Goal: Information Seeking & Learning: Check status

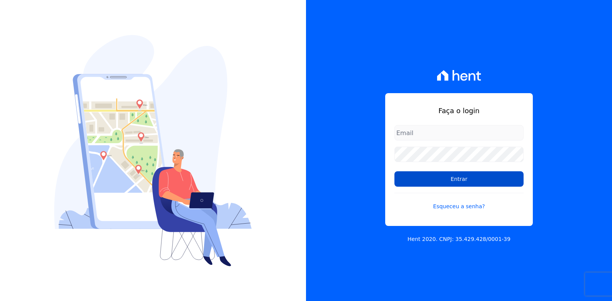
type input "[EMAIL_ADDRESS][DOMAIN_NAME]"
click at [421, 179] on input "Entrar" at bounding box center [458, 178] width 129 height 15
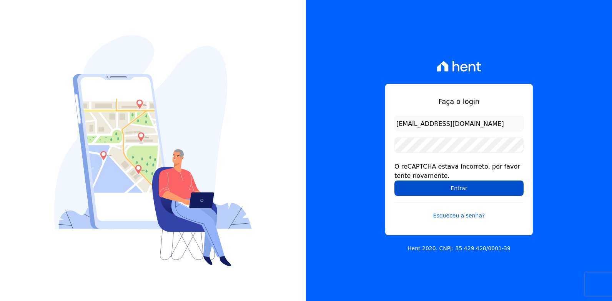
click at [425, 187] on input "Entrar" at bounding box center [458, 187] width 129 height 15
click at [428, 187] on input "Entrar" at bounding box center [458, 187] width 129 height 15
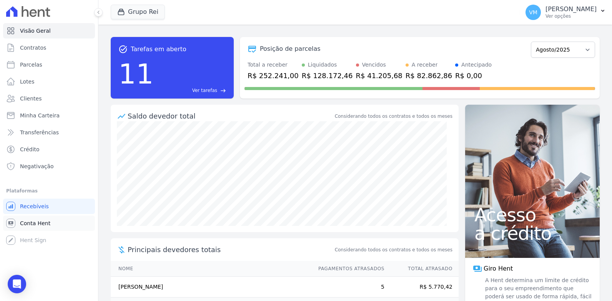
click at [25, 221] on span "Conta Hent" at bounding box center [35, 223] width 30 height 8
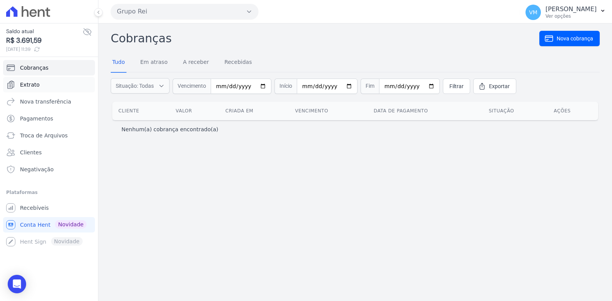
click at [30, 83] on span "Extrato" at bounding box center [30, 85] width 20 height 8
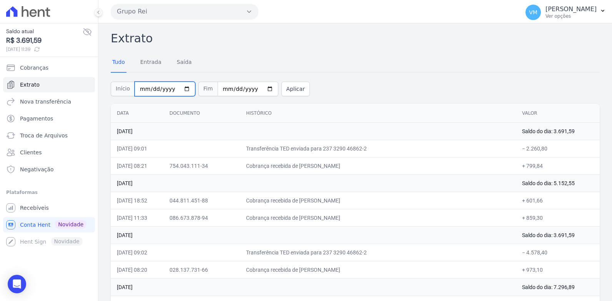
click at [181, 88] on input "2025-08-01" at bounding box center [165, 88] width 61 height 15
type input "2025-08-11"
click at [258, 89] on input "2025-08-26" at bounding box center [248, 88] width 61 height 15
type input "2025-08-25"
click at [283, 89] on button "Aplicar" at bounding box center [295, 88] width 28 height 15
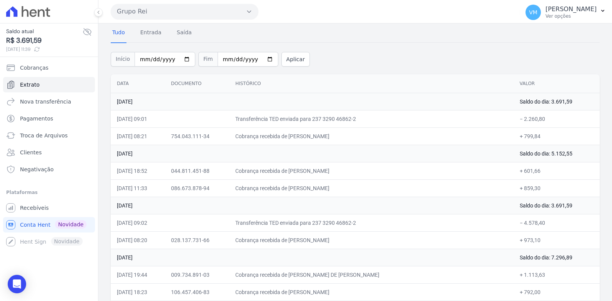
scroll to position [38, 0]
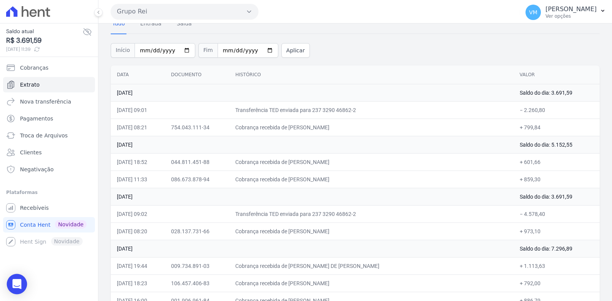
click at [14, 289] on div "Open Intercom Messenger" at bounding box center [17, 284] width 20 height 20
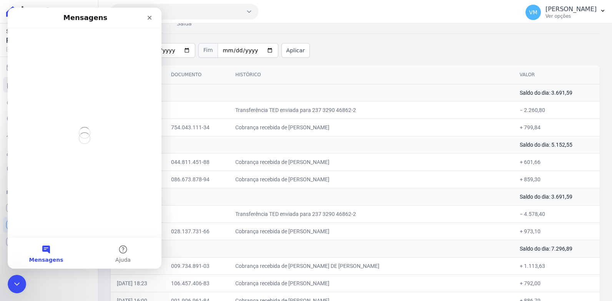
scroll to position [0, 0]
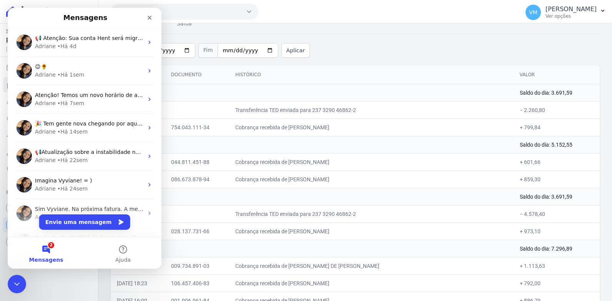
click at [356, 58] on div "Início 2025-08-11 Fim 2025-08-25 Aplicar" at bounding box center [355, 49] width 489 height 32
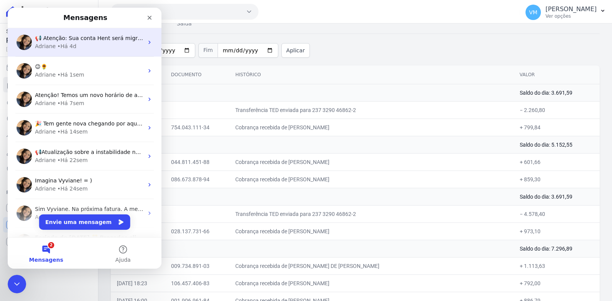
click at [140, 39] on div "📢 Atenção: Sua conta Hent será migrada para a Conta Arke! Estamos trazendo para…" at bounding box center [85, 42] width 154 height 28
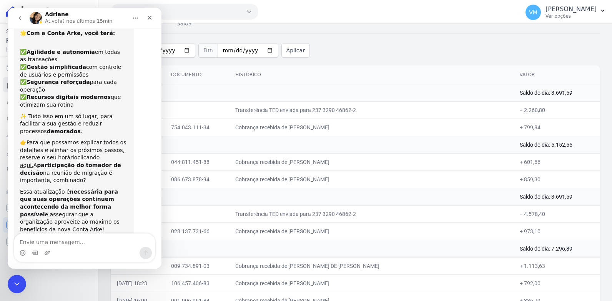
scroll to position [75, 0]
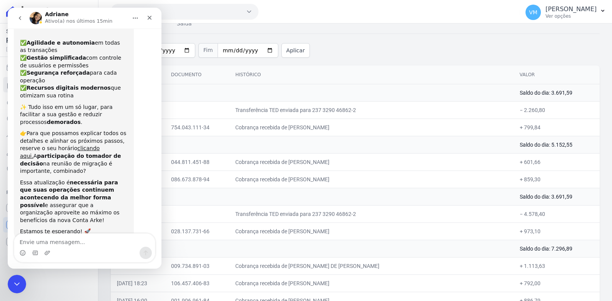
click at [320, 68] on th "Histórico" at bounding box center [371, 74] width 284 height 19
click at [149, 17] on icon "Fechar" at bounding box center [150, 18] width 4 height 4
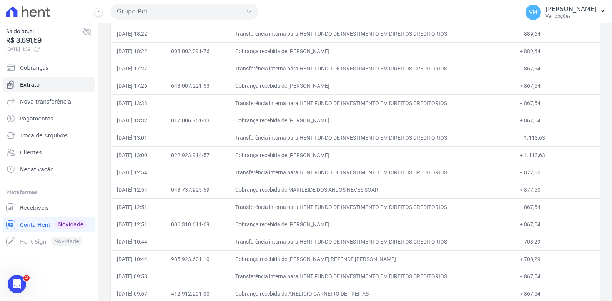
scroll to position [1246, 0]
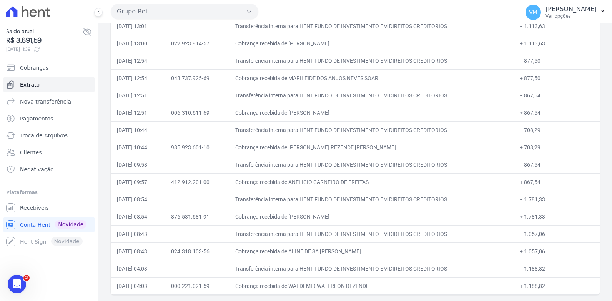
drag, startPoint x: 108, startPoint y: 32, endPoint x: 501, endPoint y: 317, distance: 485.5
click at [501, 300] on html "Saldo atual R$ 3.691,59 26/08/2025, 11:39 Cobranças Extrato Nova transferência …" at bounding box center [306, 150] width 612 height 301
drag, startPoint x: 302, startPoint y: 107, endPoint x: 225, endPoint y: 118, distance: 78.1
click at [225, 119] on td "006.310.611-69" at bounding box center [197, 112] width 64 height 17
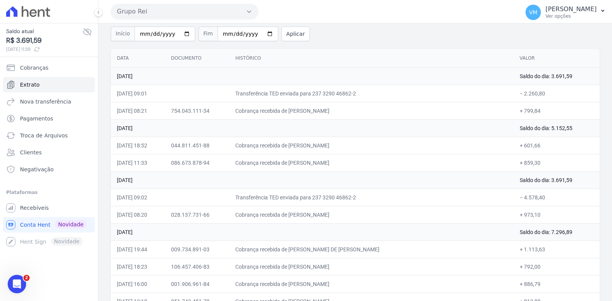
scroll to position [0, 0]
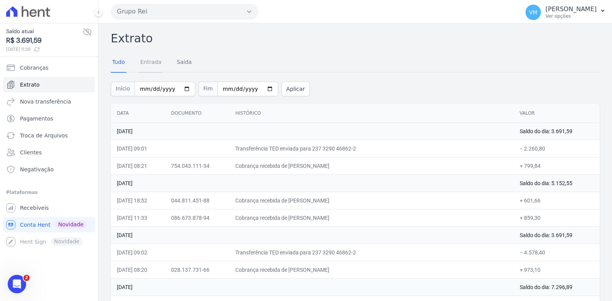
click at [150, 63] on link "Entrada" at bounding box center [151, 63] width 24 height 20
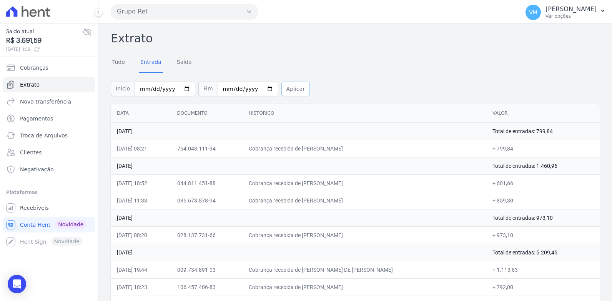
click at [282, 85] on button "Aplicar" at bounding box center [295, 88] width 28 height 15
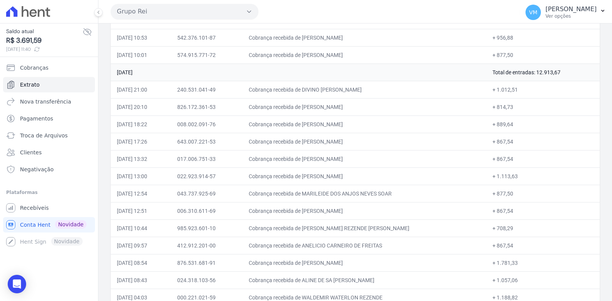
scroll to position [762, 0]
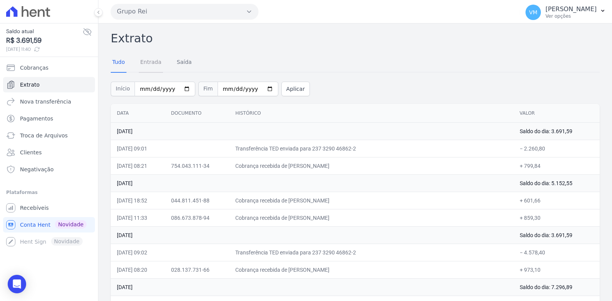
click at [148, 65] on link "Entrada" at bounding box center [151, 63] width 24 height 20
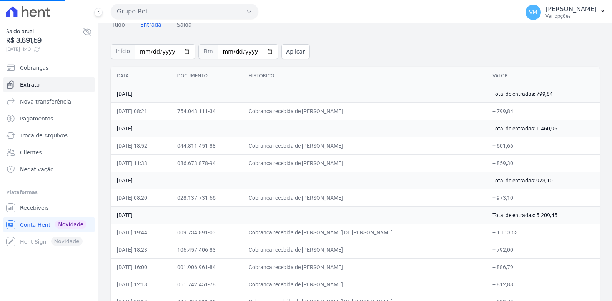
scroll to position [154, 0]
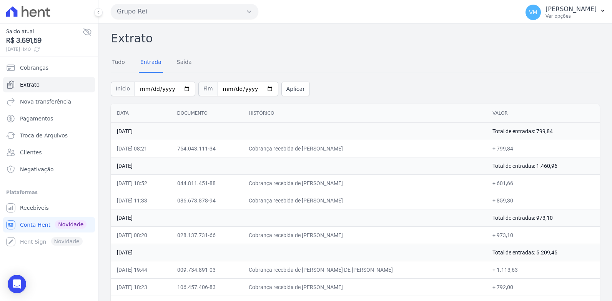
click at [346, 84] on div "Início 2025-08-11 Fim 2025-08-25 Aplicar" at bounding box center [355, 88] width 489 height 32
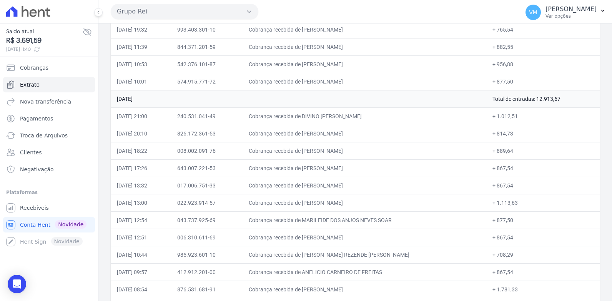
scroll to position [762, 0]
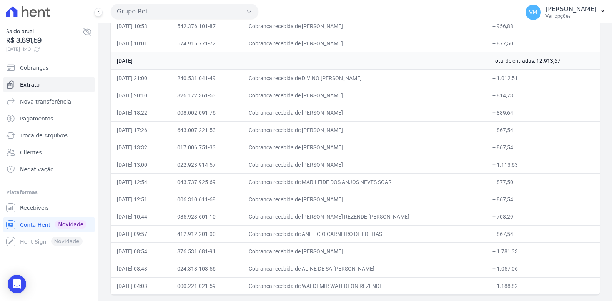
drag, startPoint x: 108, startPoint y: 35, endPoint x: 420, endPoint y: 316, distance: 420.2
click at [420, 300] on html "Saldo atual R$ 3.691,59 26/08/2025, 11:40 Cobranças Extrato Nova transferência …" at bounding box center [306, 150] width 612 height 301
drag, startPoint x: 290, startPoint y: 200, endPoint x: 290, endPoint y: 194, distance: 5.8
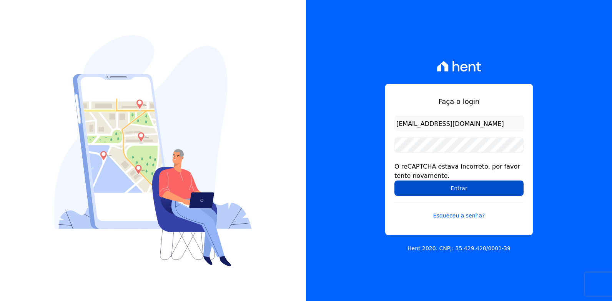
click at [468, 188] on input "Entrar" at bounding box center [458, 187] width 129 height 15
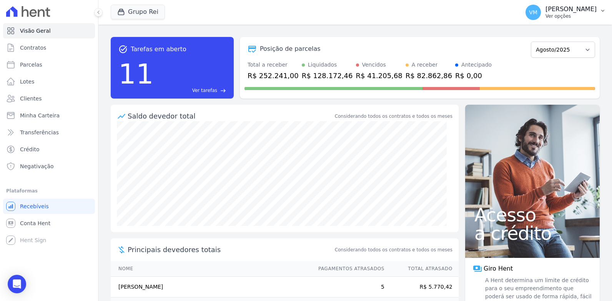
click at [600, 9] on button "VM Vyviane Martins Ver opções" at bounding box center [565, 13] width 93 height 22
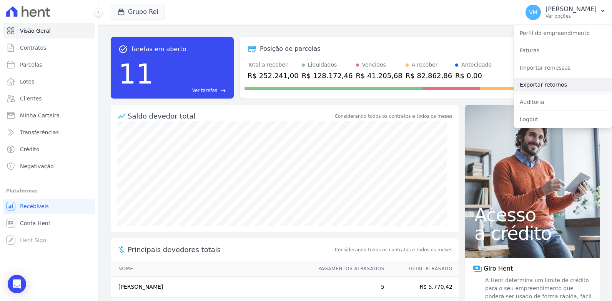
click at [535, 86] on link "Exportar retornos" at bounding box center [563, 85] width 98 height 14
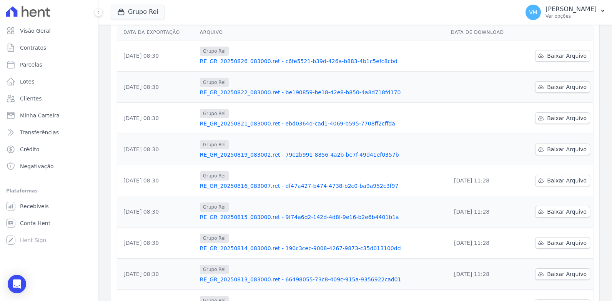
scroll to position [115, 0]
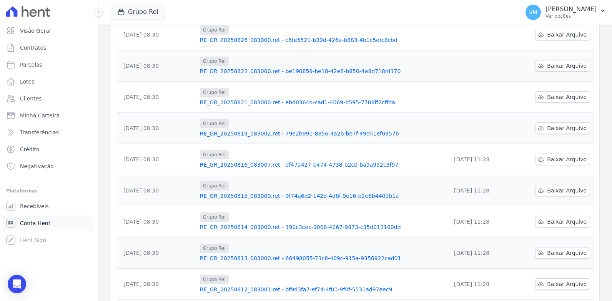
click at [28, 221] on span "Conta Hent" at bounding box center [35, 223] width 30 height 8
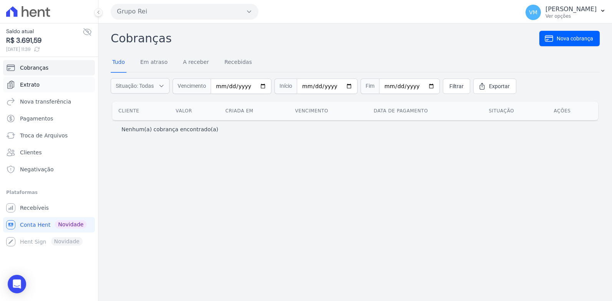
click at [26, 82] on span "Extrato" at bounding box center [30, 85] width 20 height 8
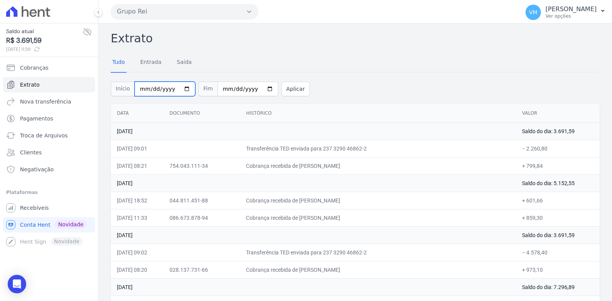
click at [179, 90] on input "2025-08-01" at bounding box center [165, 88] width 61 height 15
type input "[DATE]"
click at [257, 89] on input "[DATE]" at bounding box center [248, 88] width 61 height 15
type input "[DATE]"
click at [282, 85] on button "Aplicar" at bounding box center [295, 88] width 28 height 15
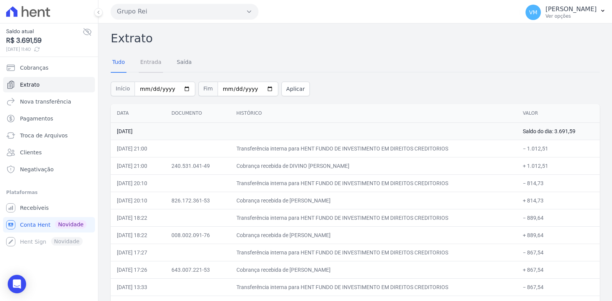
click at [150, 62] on link "Entrada" at bounding box center [151, 63] width 24 height 20
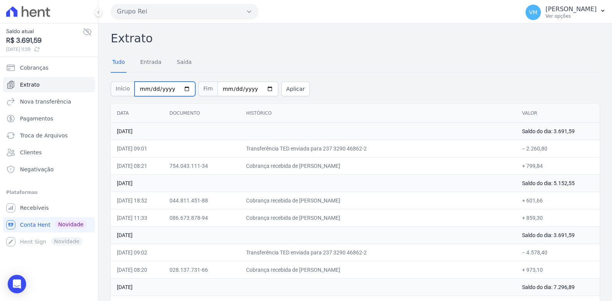
click at [181, 90] on input "[DATE]" at bounding box center [165, 88] width 61 height 15
click at [256, 37] on h2 "Extrato" at bounding box center [355, 38] width 489 height 17
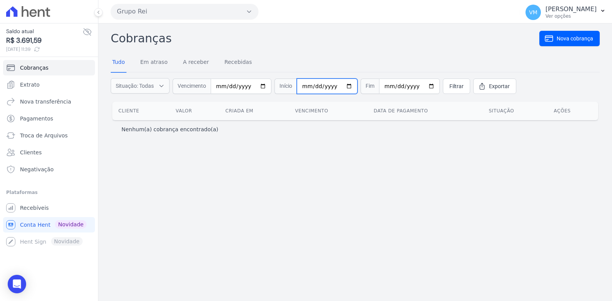
click at [339, 86] on input "date" at bounding box center [327, 85] width 61 height 15
type input "2025-08-19"
click at [421, 83] on input "date" at bounding box center [409, 85] width 61 height 15
type input "2025-08-19"
click at [449, 88] on span "Filtrar" at bounding box center [456, 86] width 14 height 8
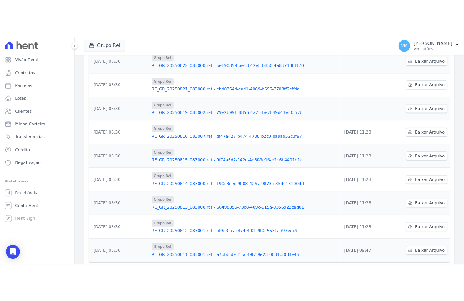
scroll to position [154, 0]
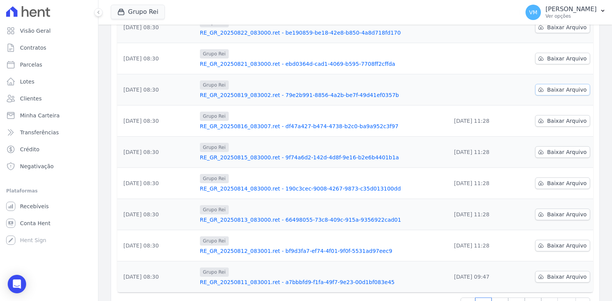
click at [552, 90] on span "Baixar Arquivo" at bounding box center [567, 90] width 40 height 8
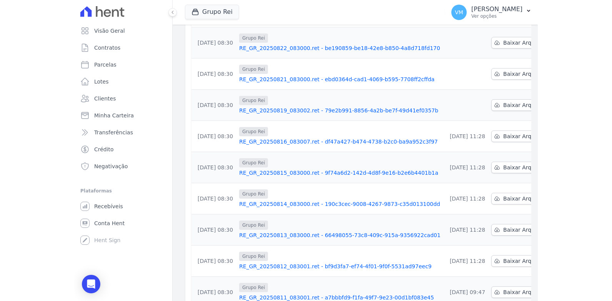
scroll to position [169, 0]
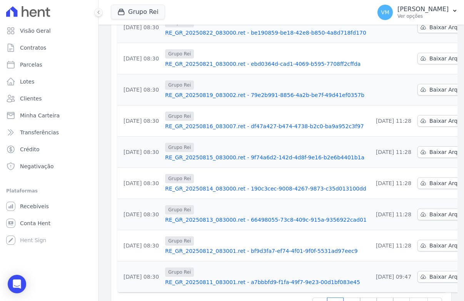
click at [379, 79] on td at bounding box center [391, 89] width 45 height 31
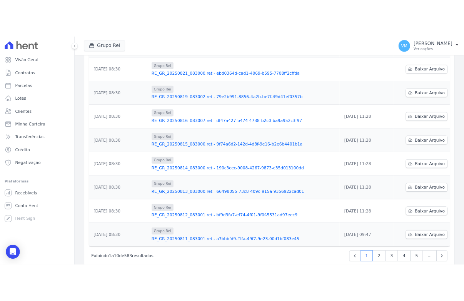
scroll to position [154, 0]
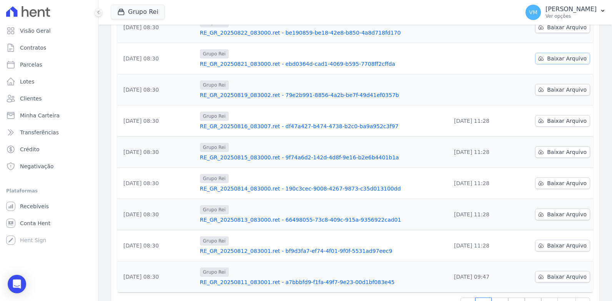
click at [558, 58] on span "Baixar Arquivo" at bounding box center [567, 59] width 40 height 8
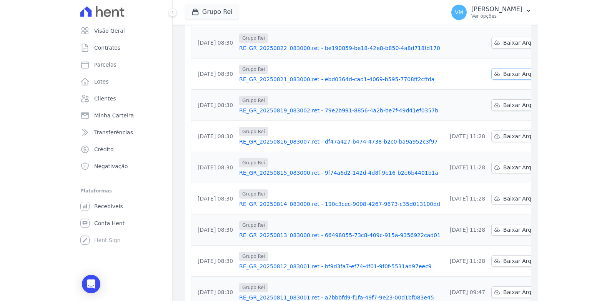
scroll to position [169, 0]
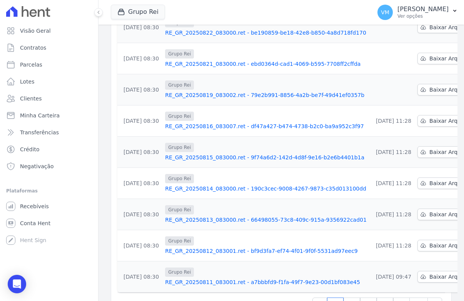
click at [372, 62] on td at bounding box center [391, 58] width 45 height 31
click at [369, 33] on td at bounding box center [391, 27] width 45 height 31
click at [429, 28] on span "Baixar Arquivo" at bounding box center [449, 27] width 40 height 8
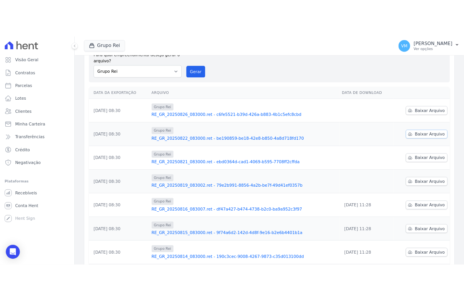
scroll to position [38, 0]
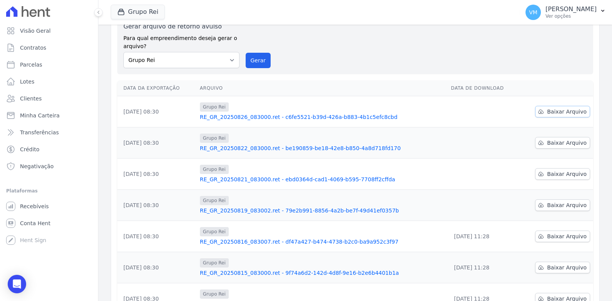
click at [563, 110] on span "Baixar Arquivo" at bounding box center [567, 112] width 40 height 8
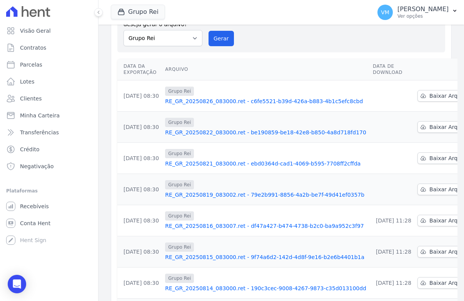
scroll to position [115, 0]
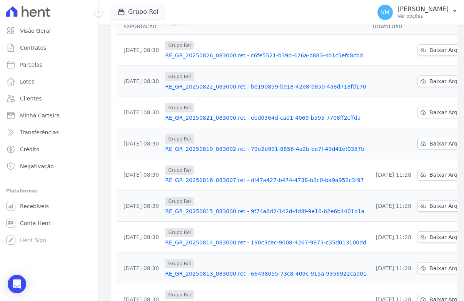
click at [429, 144] on span "Baixar Arquivo" at bounding box center [449, 144] width 40 height 8
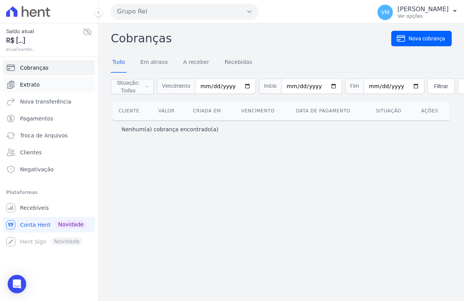
click at [26, 85] on span "Extrato" at bounding box center [30, 85] width 20 height 8
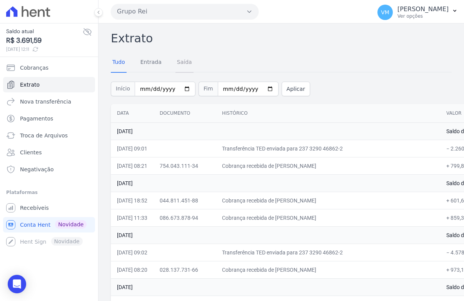
drag, startPoint x: 180, startPoint y: 61, endPoint x: 184, endPoint y: 68, distance: 8.1
click at [181, 61] on link "Saída" at bounding box center [184, 63] width 18 height 20
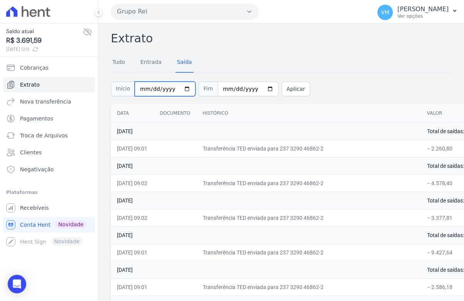
click at [181, 86] on input "2025-08-01" at bounding box center [165, 88] width 61 height 15
type input "[DATE]"
click at [283, 89] on button "Aplicar" at bounding box center [295, 88] width 28 height 15
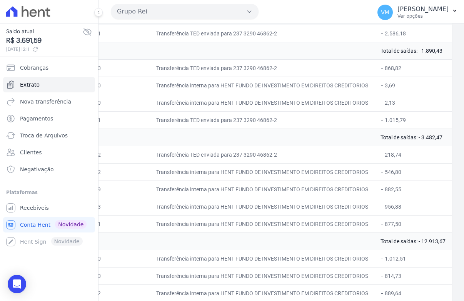
scroll to position [247, 0]
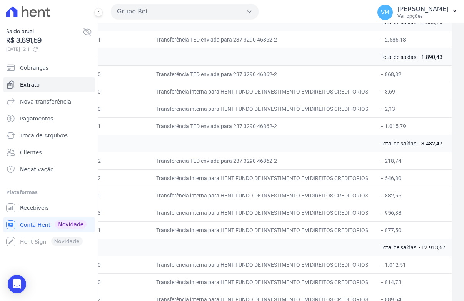
drag, startPoint x: 98, startPoint y: 14, endPoint x: 101, endPoint y: 18, distance: 5.3
click at [99, 14] on icon at bounding box center [98, 12] width 5 height 5
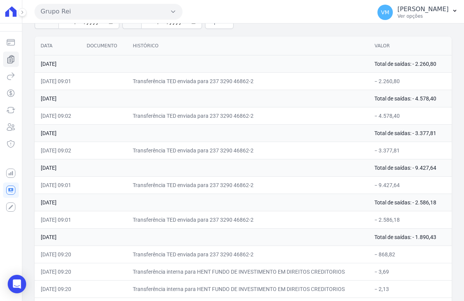
scroll to position [55, 0]
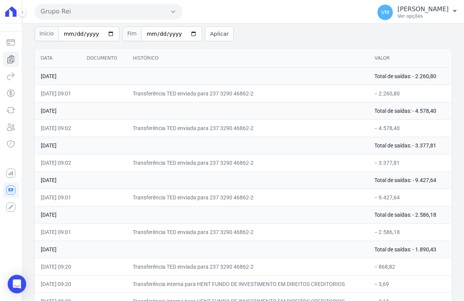
click at [373, 130] on td "− 4.578,40" at bounding box center [409, 127] width 83 height 17
click at [147, 84] on td "[DATE]" at bounding box center [202, 75] width 334 height 17
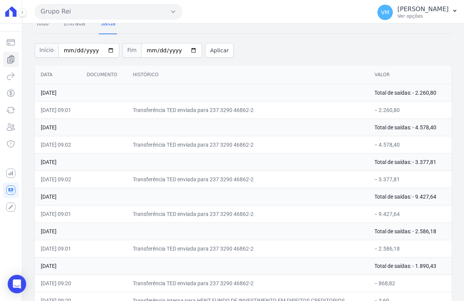
scroll to position [0, 0]
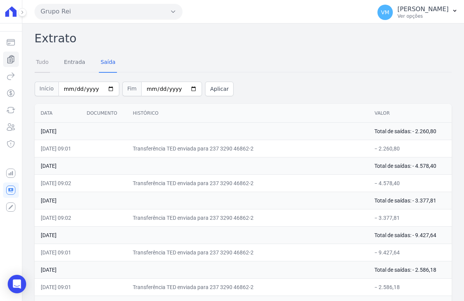
click at [45, 62] on link "Tudo" at bounding box center [43, 63] width 16 height 20
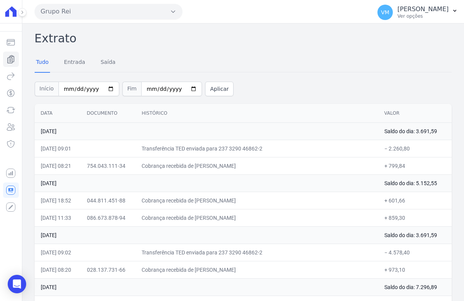
drag, startPoint x: 382, startPoint y: 132, endPoint x: 443, endPoint y: 125, distance: 61.1
click at [443, 125] on td "Saldo do dia: 3.691,59" at bounding box center [414, 130] width 73 height 17
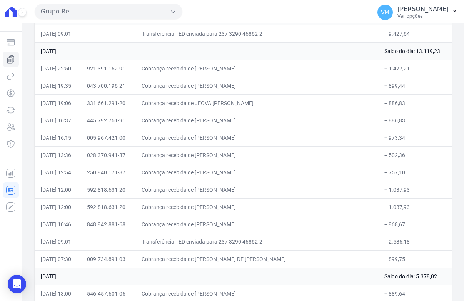
scroll to position [461, 0]
drag, startPoint x: 153, startPoint y: 239, endPoint x: 261, endPoint y: 242, distance: 108.8
click at [261, 242] on td "Transferência TED enviada para 237 3290 46862-2" at bounding box center [256, 240] width 242 height 17
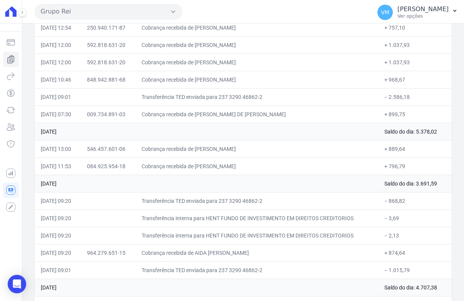
scroll to position [615, 0]
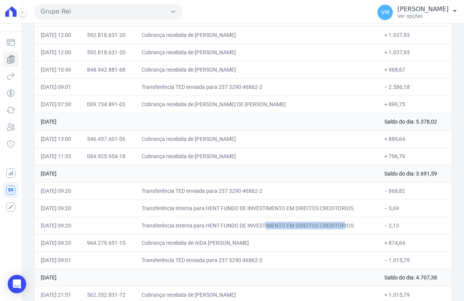
drag, startPoint x: 213, startPoint y: 225, endPoint x: 293, endPoint y: 221, distance: 80.0
click at [293, 221] on td "Transferência interna para HENT FUNDO DE INVESTIMENTO EM DIREITOS CREDITORIOS" at bounding box center [256, 224] width 242 height 17
copy td "HENT FUNDO DE INVESTIMENTO"
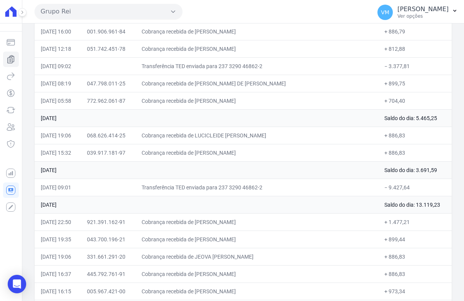
scroll to position [307, 0]
